Goal: Task Accomplishment & Management: Manage account settings

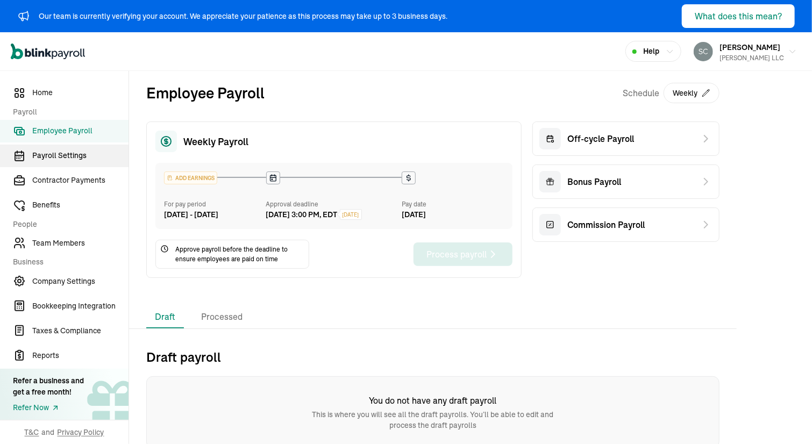
click at [45, 159] on span "Payroll Settings" at bounding box center [80, 155] width 96 height 11
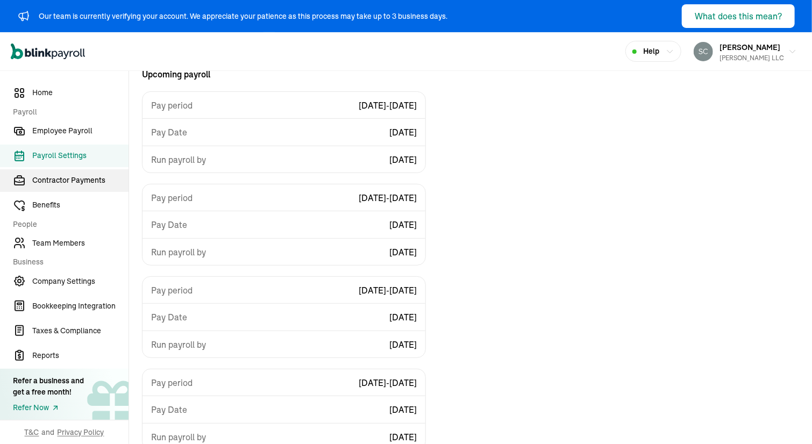
click at [40, 186] on span "Contractor Payments" at bounding box center [80, 180] width 96 height 11
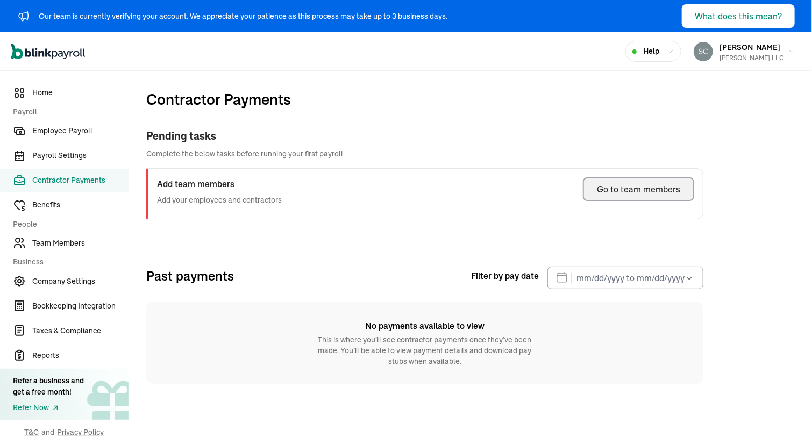
click at [635, 187] on div "Go to team members" at bounding box center [638, 189] width 83 height 13
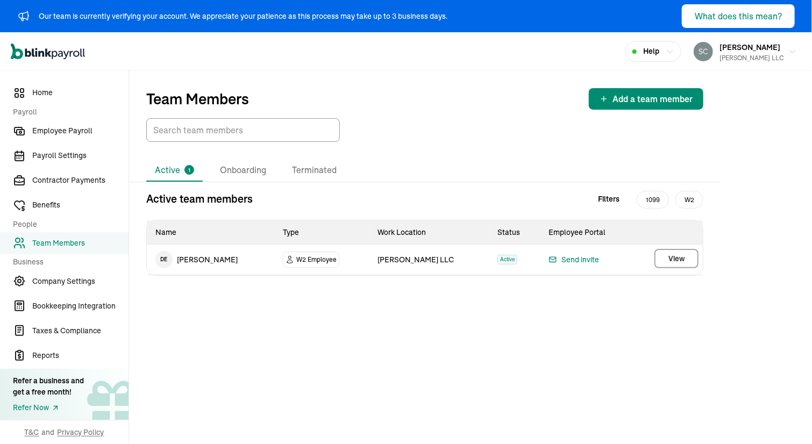
drag, startPoint x: 179, startPoint y: 261, endPoint x: 230, endPoint y: 259, distance: 51.6
click at [230, 259] on td "D E [PERSON_NAME]" at bounding box center [210, 260] width 127 height 30
click at [742, 49] on span "[PERSON_NAME]" at bounding box center [750, 47] width 61 height 10
click at [669, 254] on span "View" at bounding box center [676, 258] width 16 height 11
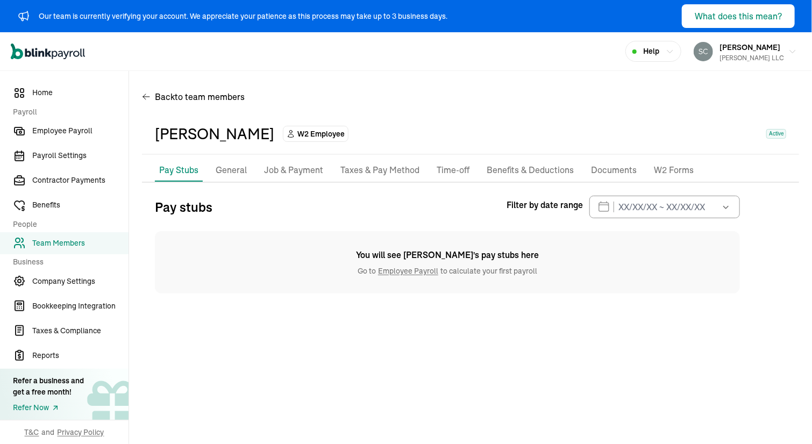
click at [233, 169] on p "General" at bounding box center [231, 170] width 31 height 14
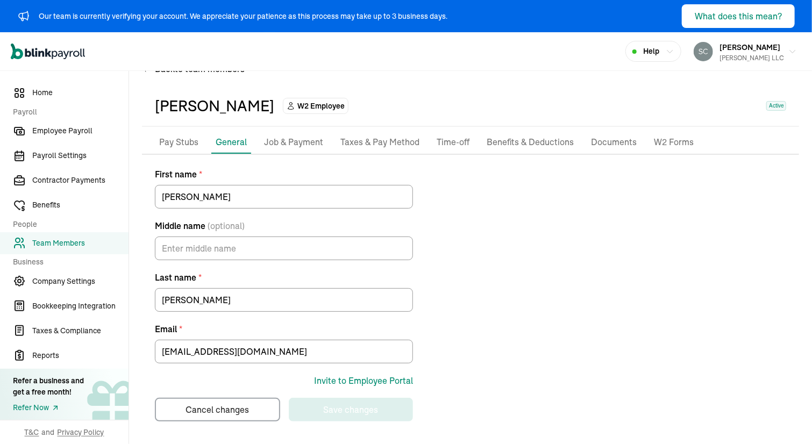
click at [289, 173] on label "First name *" at bounding box center [284, 174] width 258 height 13
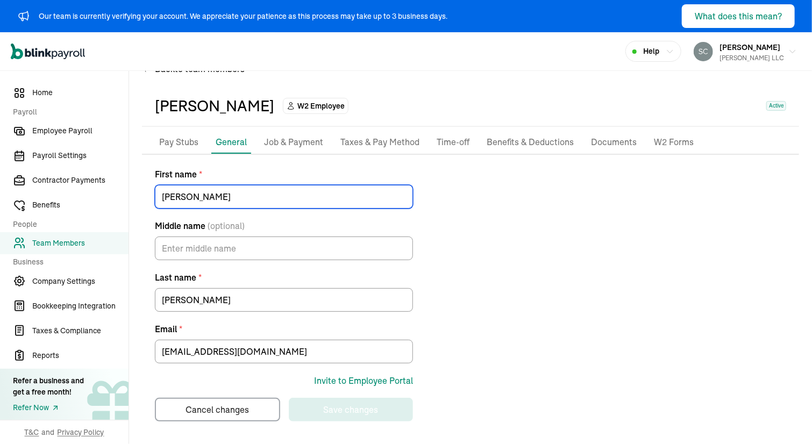
click at [289, 185] on input "[PERSON_NAME]" at bounding box center [284, 197] width 258 height 24
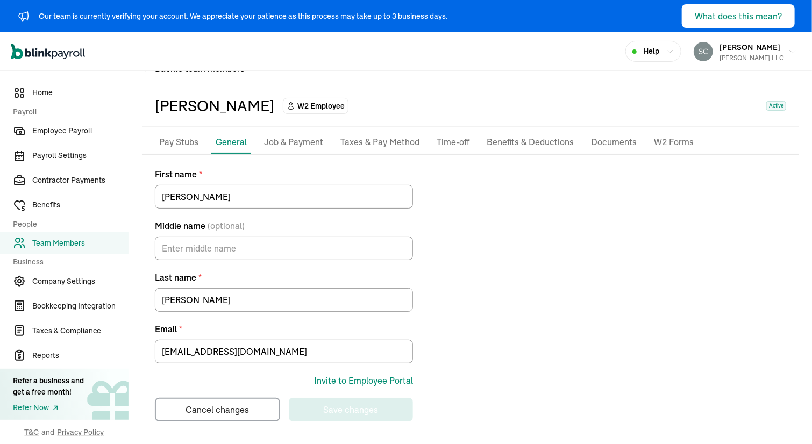
click at [284, 153] on div "Pay Stubs General Job & Payment Taxes & Pay Method Time-off Benefits & Deductio…" at bounding box center [470, 143] width 657 height 24
click at [286, 144] on p "Job & Payment" at bounding box center [293, 143] width 59 height 14
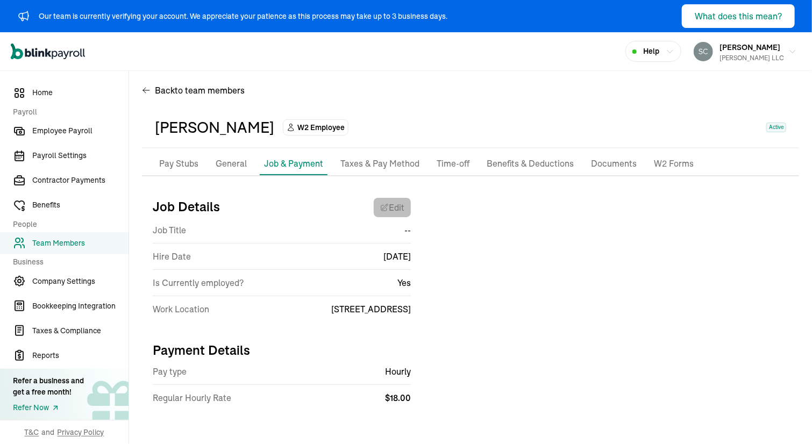
select select "[STREET_ADDRESS]"
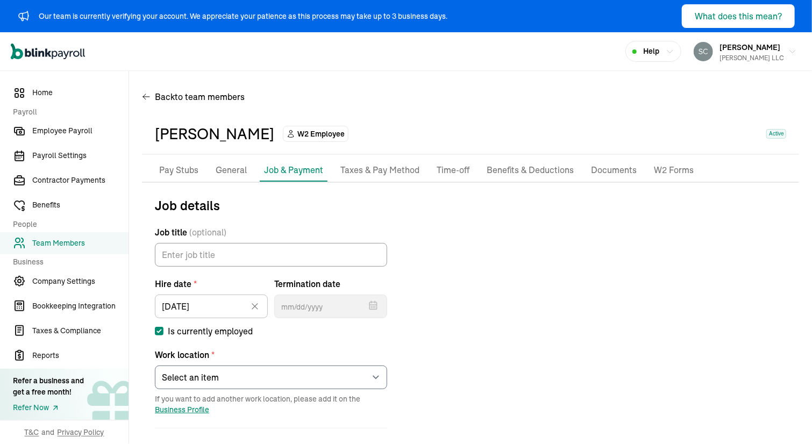
click at [441, 138] on div "[PERSON_NAME] W2 Employee Active" at bounding box center [470, 134] width 631 height 23
click at [357, 172] on p "Taxes & Pay Method" at bounding box center [379, 170] width 79 height 14
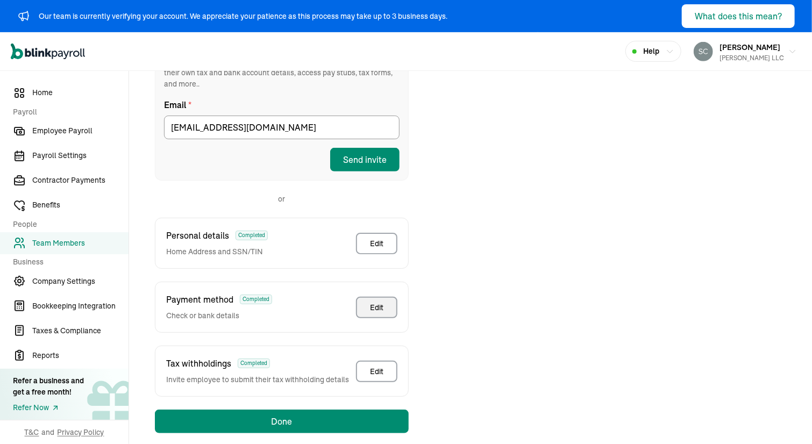
click at [379, 302] on div "Edit" at bounding box center [376, 307] width 13 height 11
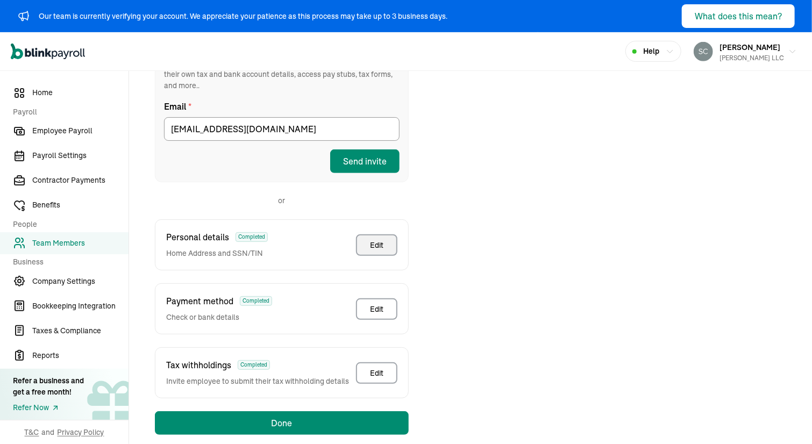
click at [370, 240] on div "Edit" at bounding box center [376, 245] width 13 height 11
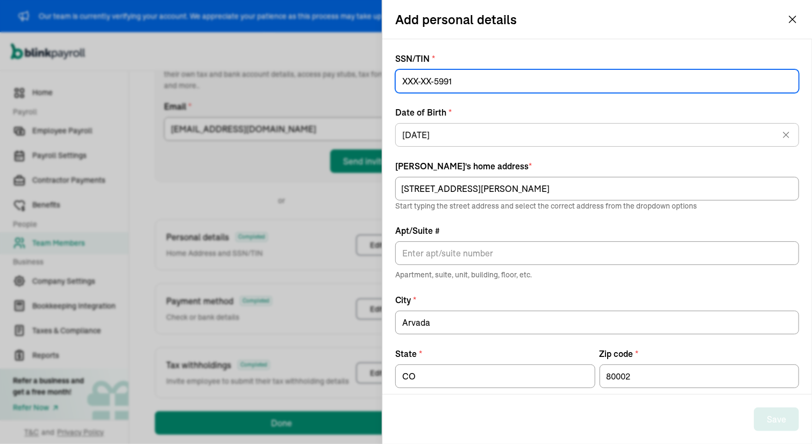
click at [483, 85] on input at bounding box center [597, 81] width 404 height 24
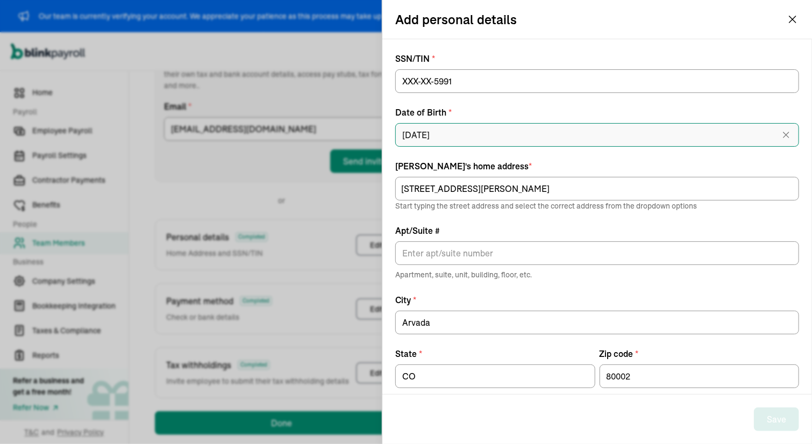
click at [466, 132] on input "[DATE]" at bounding box center [597, 135] width 404 height 24
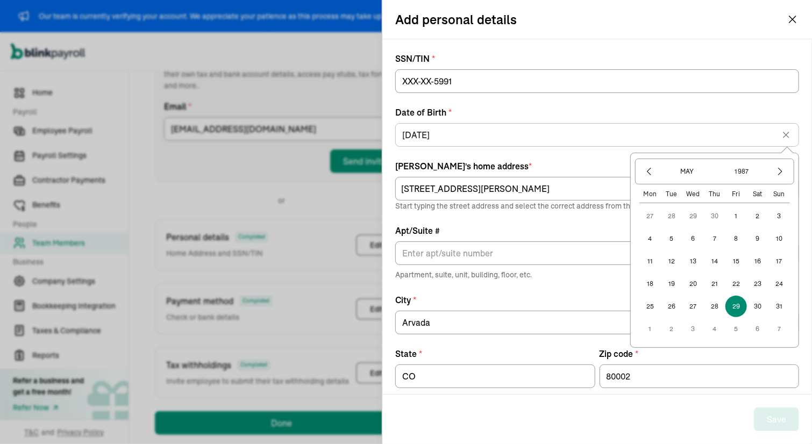
click at [642, 104] on div "SSN/TIN * Date of Birth * [DEMOGRAPHIC_DATA] [DEMOGRAPHIC_DATA] Mon Tue Wed Thu…" at bounding box center [597, 220] width 404 height 336
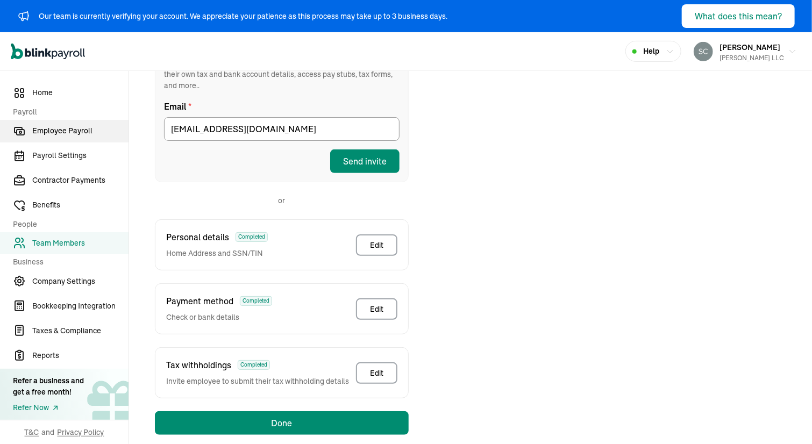
click at [38, 130] on span "Employee Payroll" at bounding box center [80, 130] width 96 height 11
